Goal: Task Accomplishment & Management: Contribute content

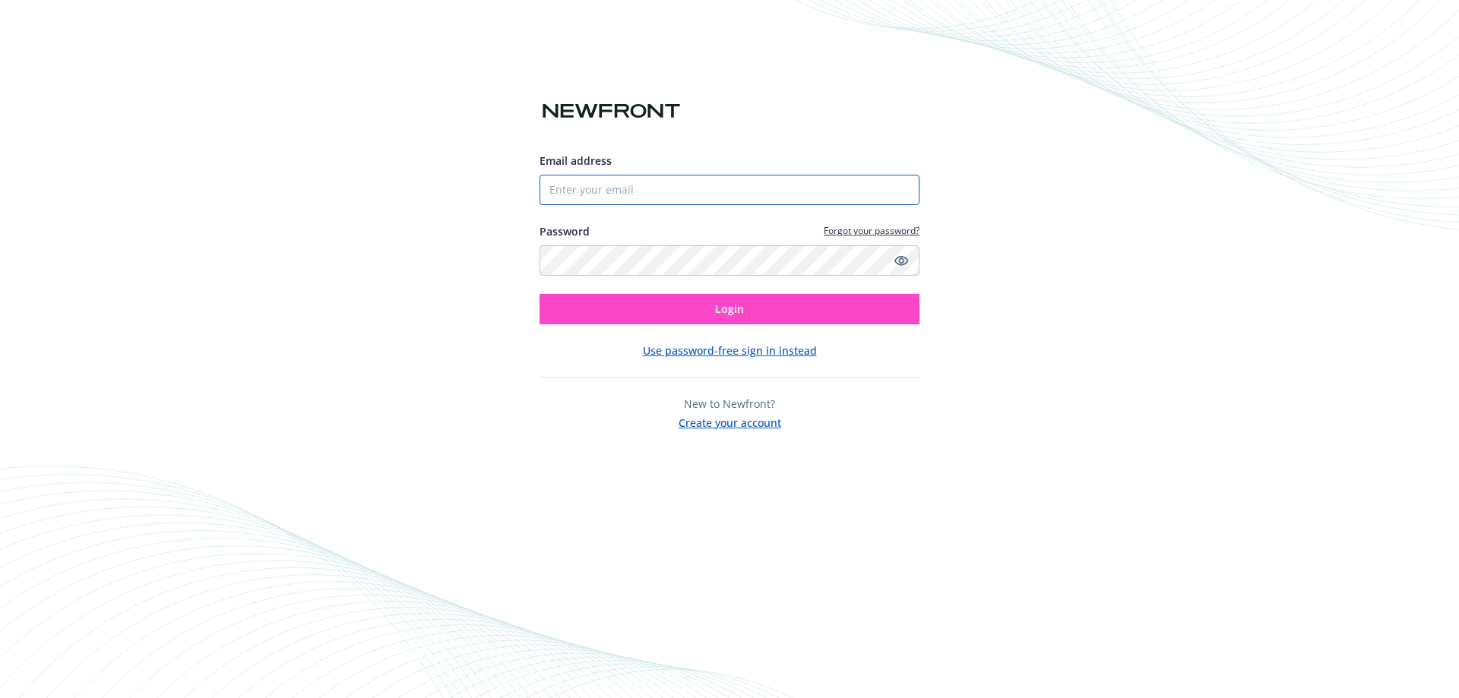
type input "[PERSON_NAME][EMAIL_ADDRESS][DOMAIN_NAME]"
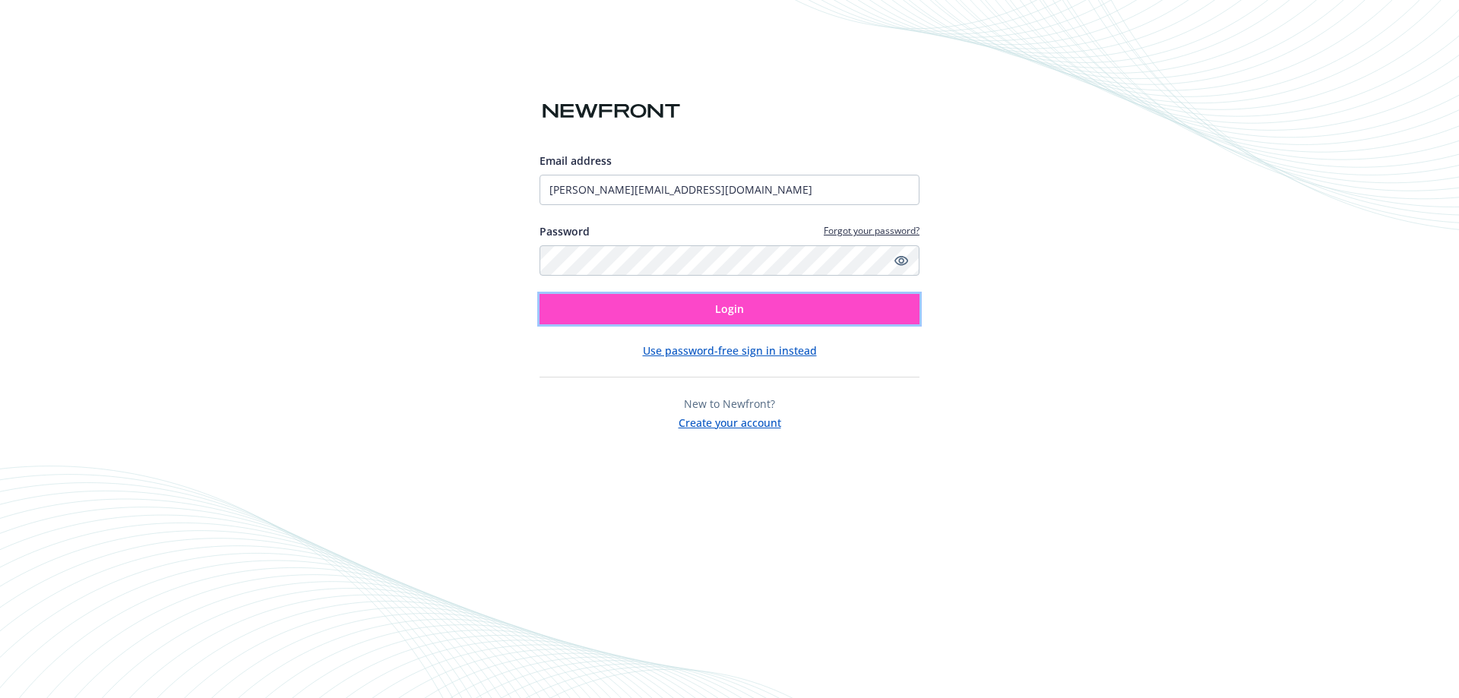
click at [714, 309] on button "Login" at bounding box center [730, 309] width 380 height 30
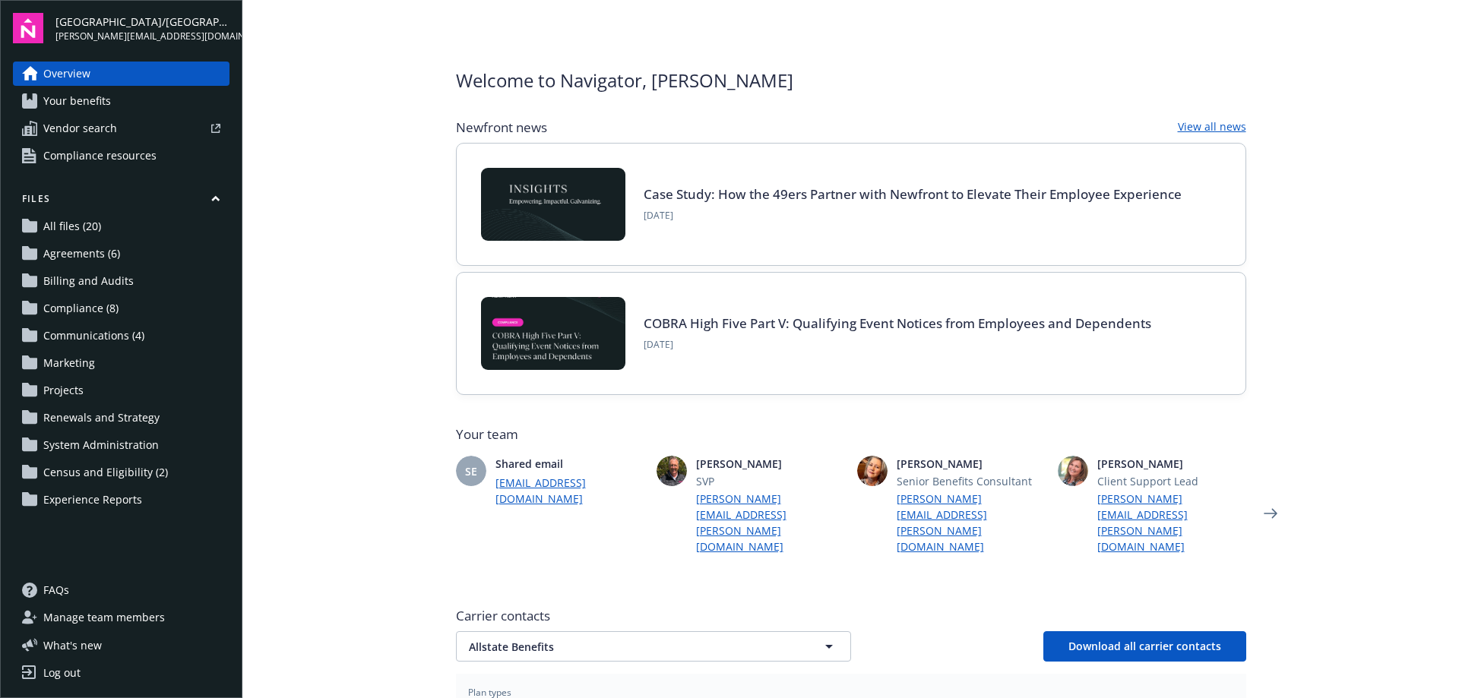
click at [142, 415] on span "Renewals and Strategy" at bounding box center [101, 418] width 116 height 24
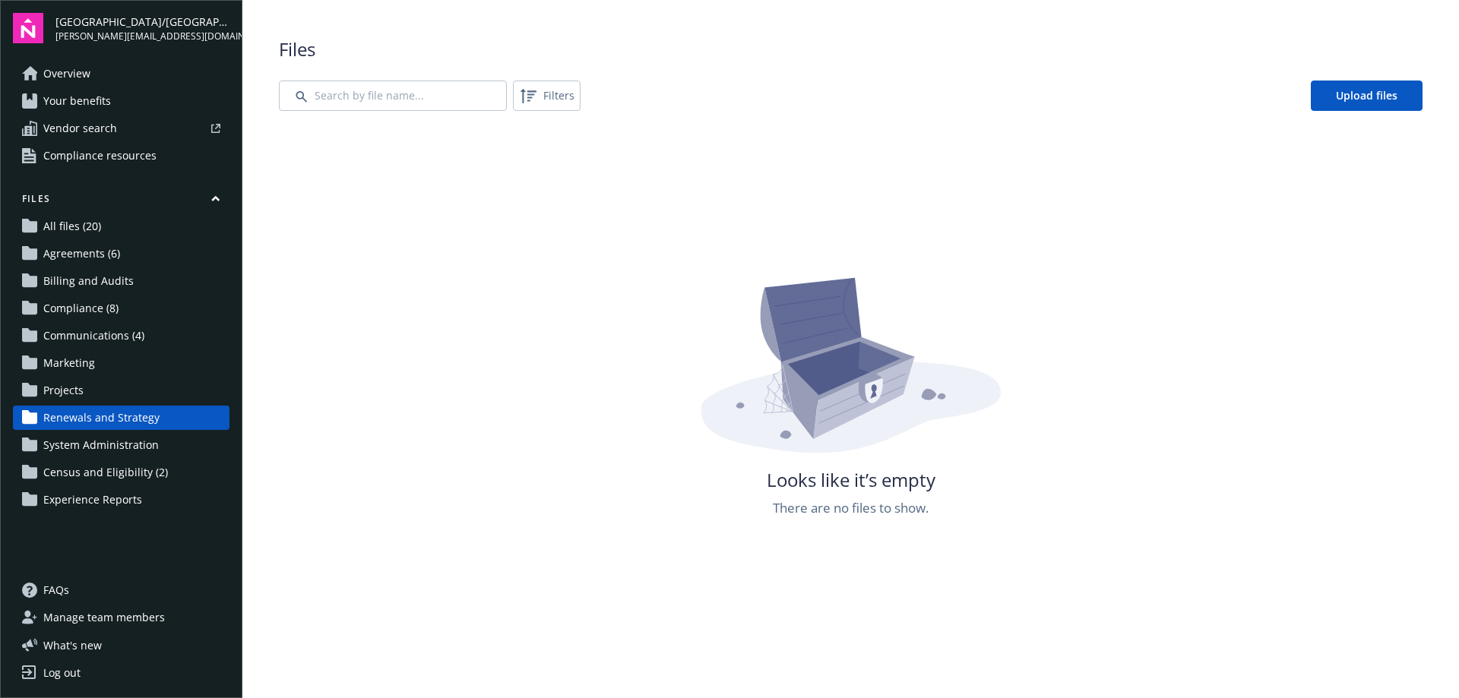
click at [102, 445] on span "System Administration" at bounding box center [101, 445] width 116 height 24
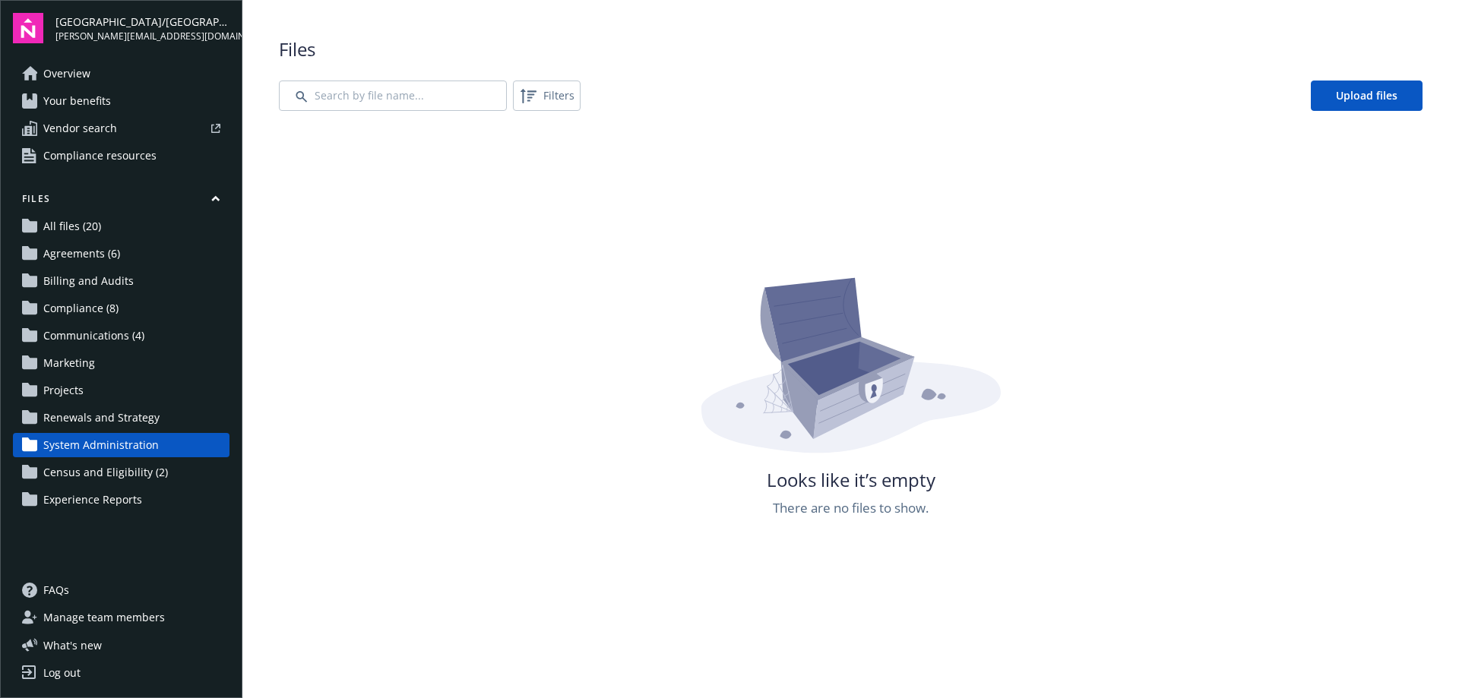
click at [73, 231] on span "All files (20)" at bounding box center [72, 226] width 58 height 24
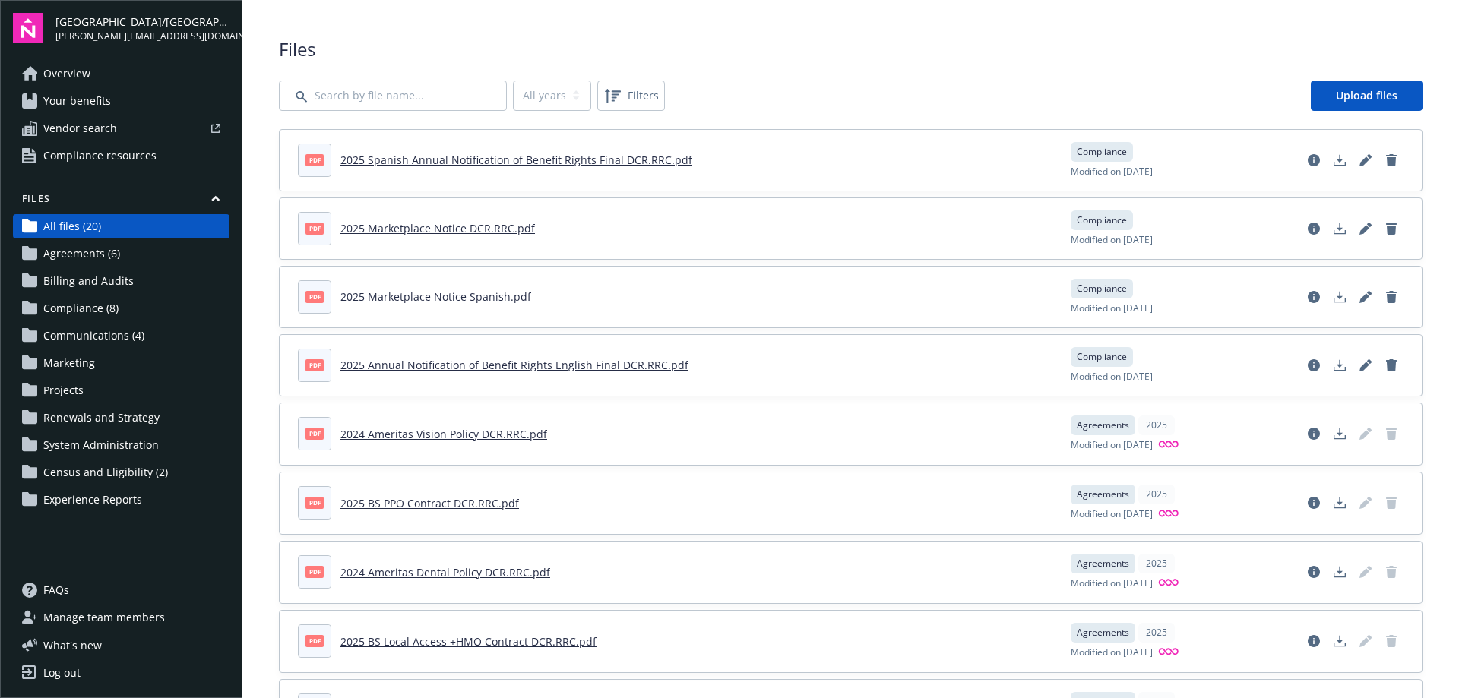
click at [118, 416] on span "Renewals and Strategy" at bounding box center [101, 418] width 116 height 24
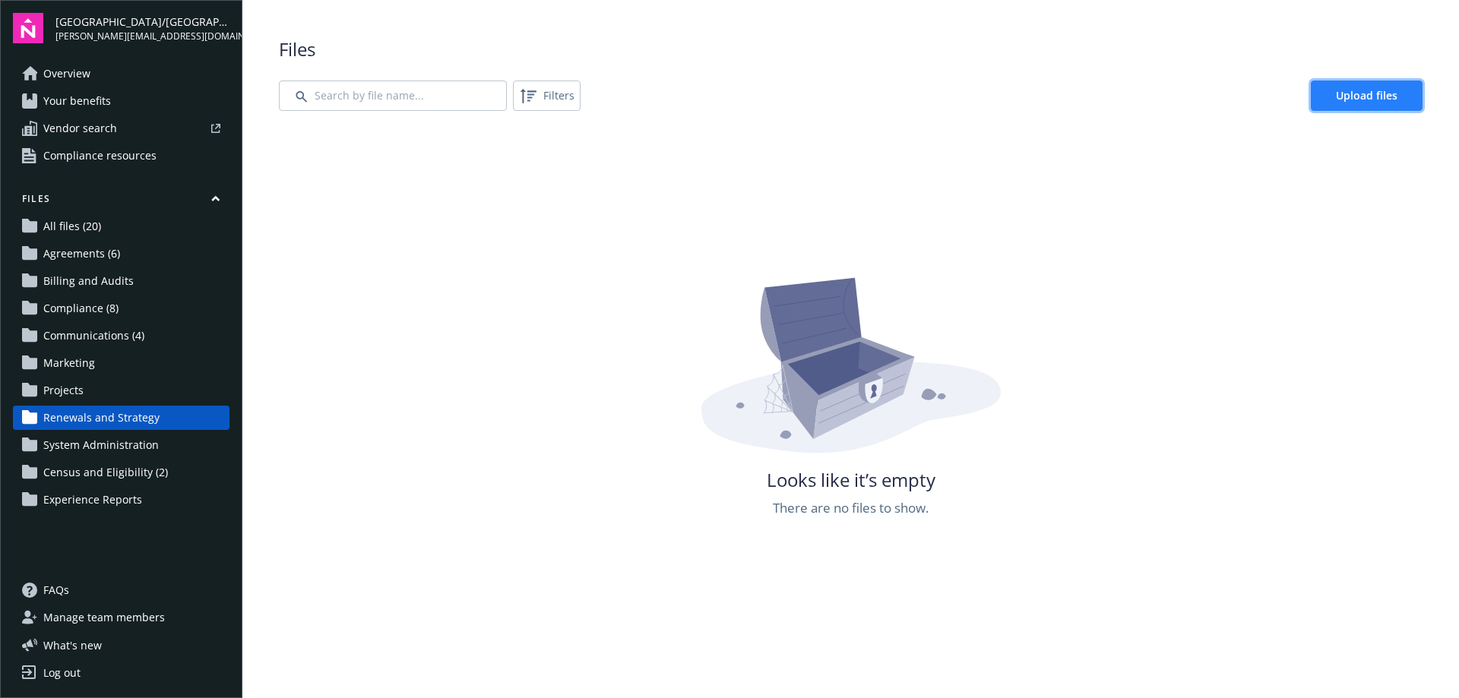
click at [1360, 97] on span "Upload files" at bounding box center [1367, 95] width 62 height 14
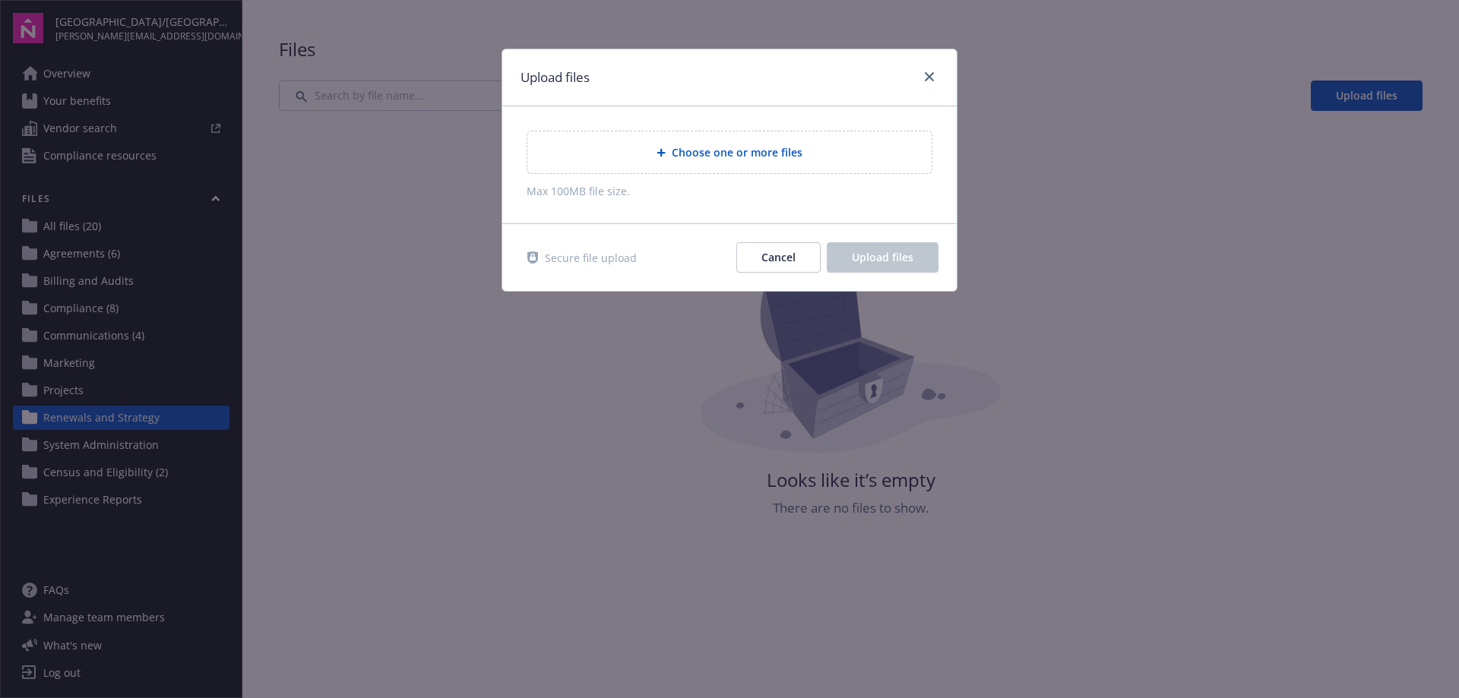
click at [719, 154] on span "Choose one or more files" at bounding box center [737, 152] width 131 height 16
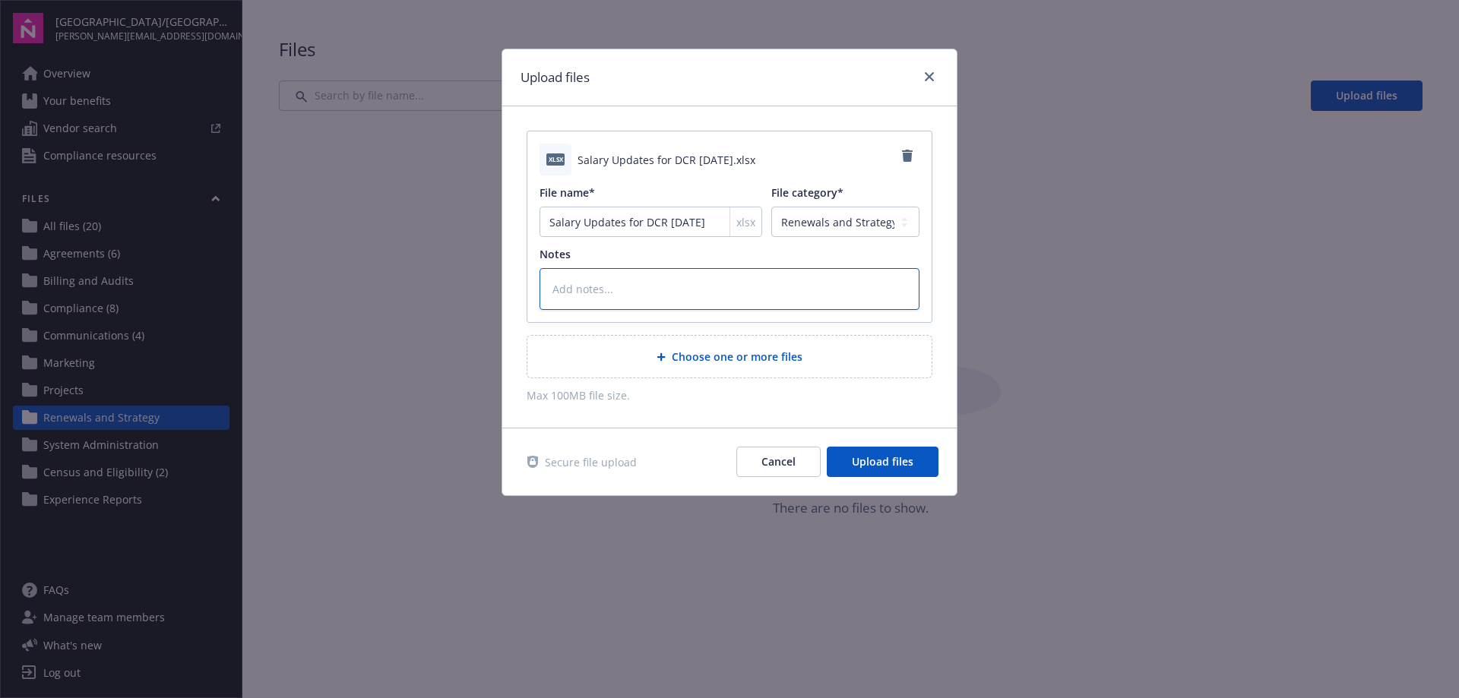
click at [579, 289] on textarea at bounding box center [730, 289] width 380 height 42
type textarea "x"
type textarea "F"
type textarea "x"
type textarea "Fo"
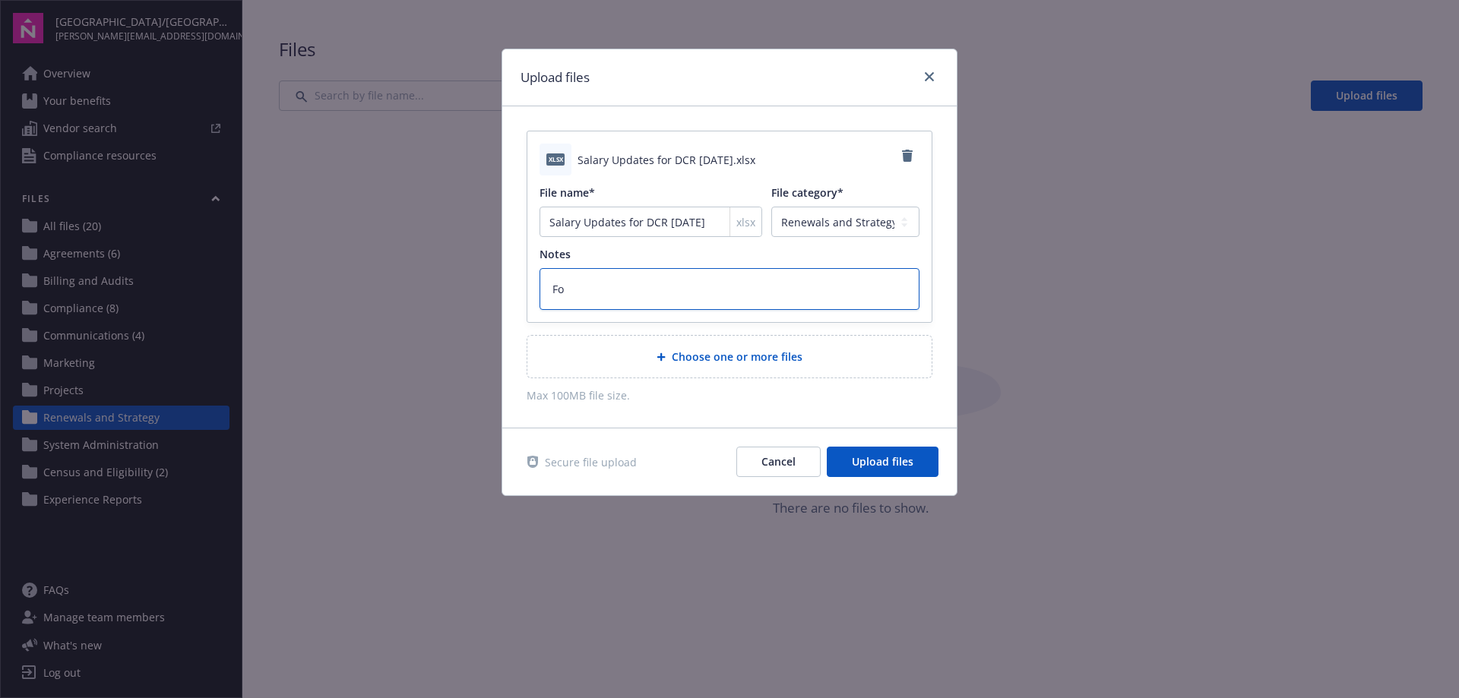
type textarea "x"
type textarea "For"
type textarea "x"
type textarea "For"
click at [903, 459] on span "Upload files" at bounding box center [883, 461] width 62 height 14
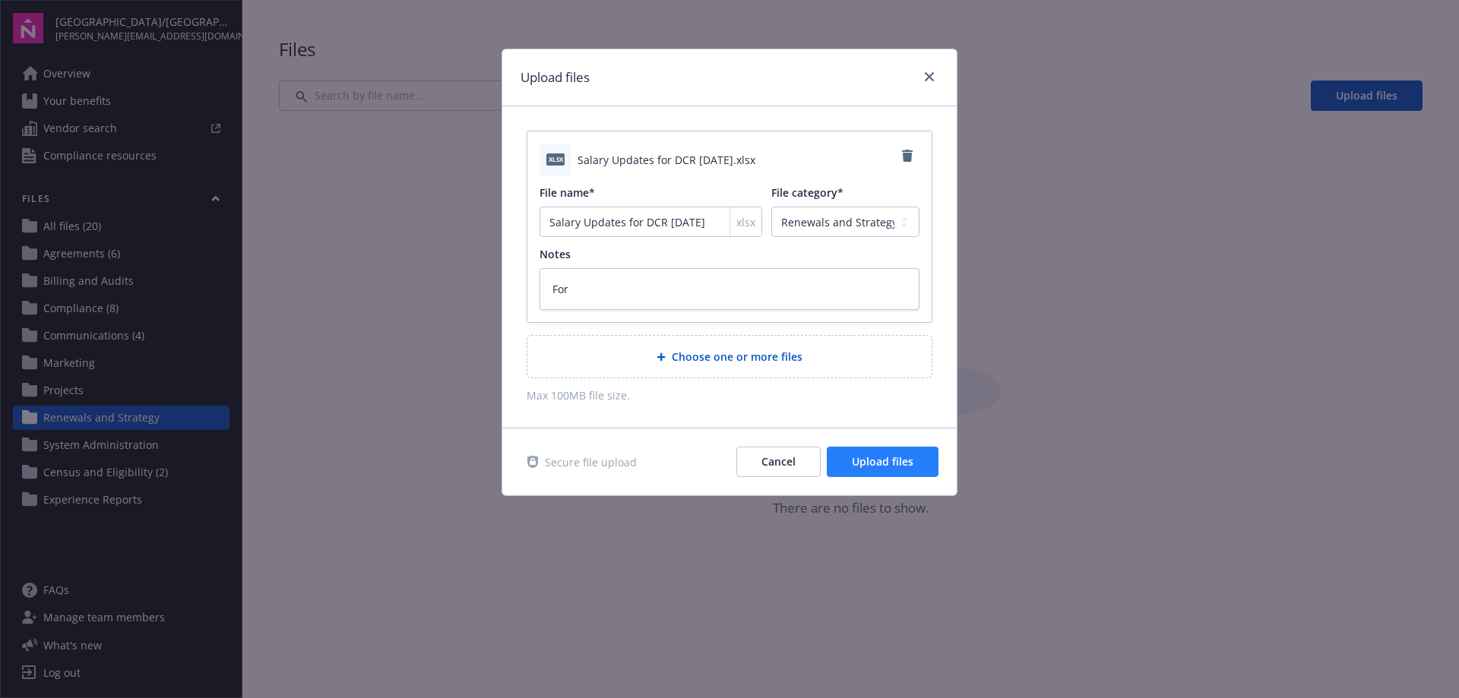
type textarea "x"
